Goal: Task Accomplishment & Management: Use online tool/utility

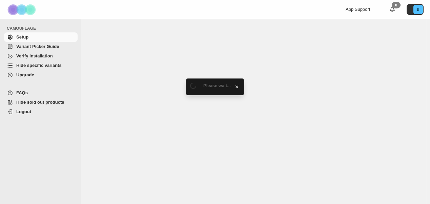
select select "**********"
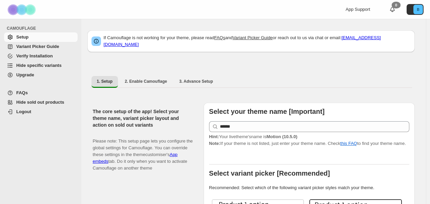
click at [46, 65] on span "Hide specific variants" at bounding box center [38, 65] width 45 height 5
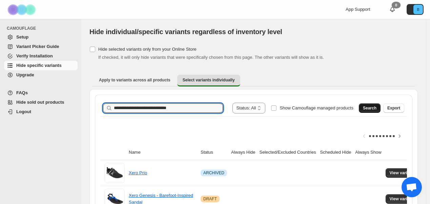
click at [373, 110] on span "Search" at bounding box center [370, 108] width 14 height 5
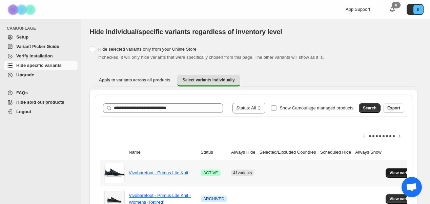
click at [397, 175] on span "View variants" at bounding box center [402, 173] width 26 height 5
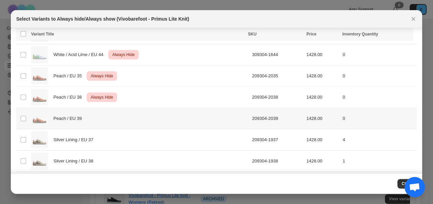
scroll to position [591, 0]
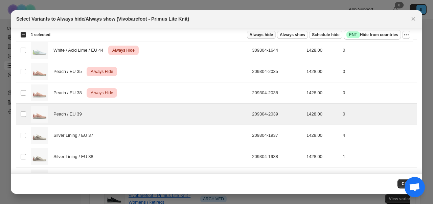
click at [261, 36] on span "Always hide" at bounding box center [261, 34] width 23 height 5
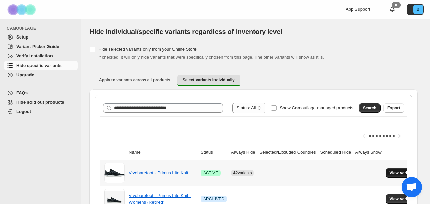
click at [401, 174] on span "View variants" at bounding box center [402, 173] width 26 height 5
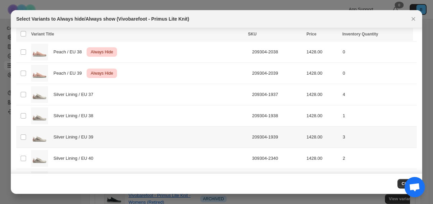
scroll to position [737, 0]
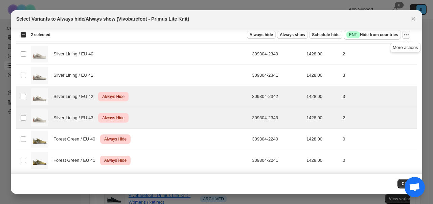
click at [404, 35] on icon "More actions" at bounding box center [406, 34] width 7 height 7
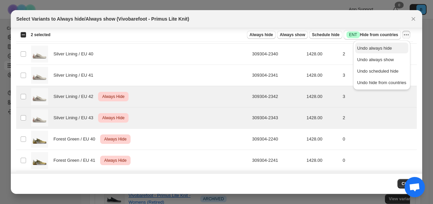
click at [389, 49] on span "Undo always hide" at bounding box center [374, 48] width 35 height 5
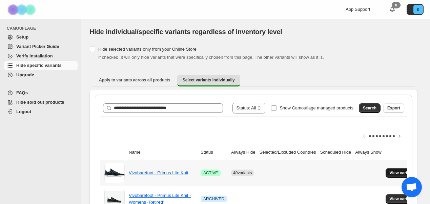
click at [402, 172] on span "View variants" at bounding box center [402, 173] width 26 height 5
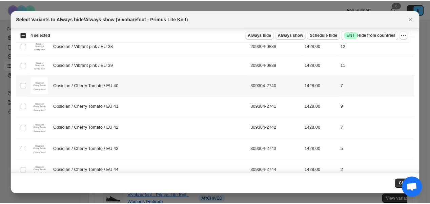
scroll to position [1626, 0]
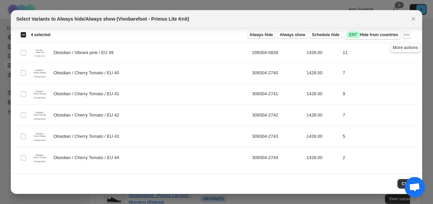
click at [409, 34] on icon "More actions" at bounding box center [406, 34] width 7 height 7
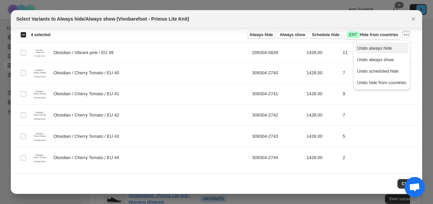
click at [387, 49] on span "Undo always hide" at bounding box center [374, 48] width 35 height 5
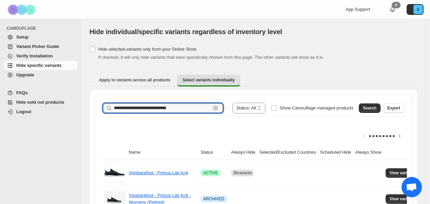
drag, startPoint x: 199, startPoint y: 107, endPoint x: 57, endPoint y: 100, distance: 142.7
click at [57, 100] on div "**********" at bounding box center [215, 148] width 430 height 296
paste input "**********"
type input "**********"
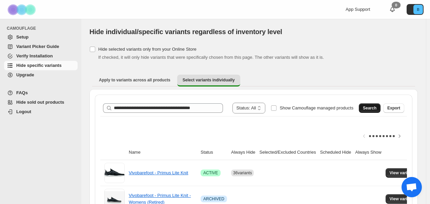
click at [374, 107] on span "Search" at bounding box center [370, 108] width 14 height 5
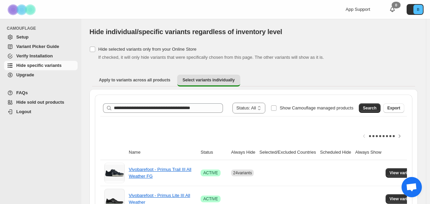
scroll to position [108, 0]
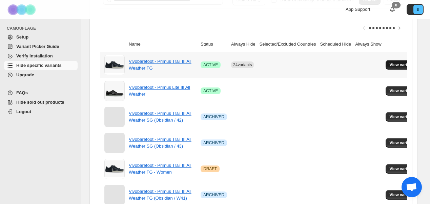
click at [400, 66] on span "View variants" at bounding box center [402, 64] width 26 height 5
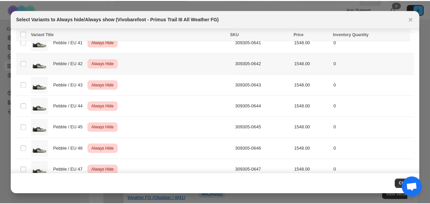
scroll to position [642, 0]
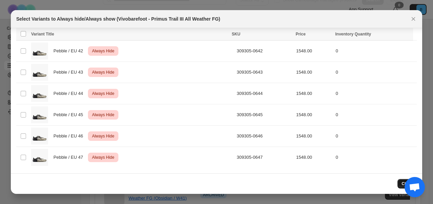
click at [402, 186] on span "Close" at bounding box center [407, 183] width 11 height 5
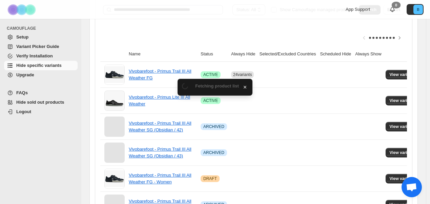
scroll to position [108, 0]
